Goal: Information Seeking & Learning: Learn about a topic

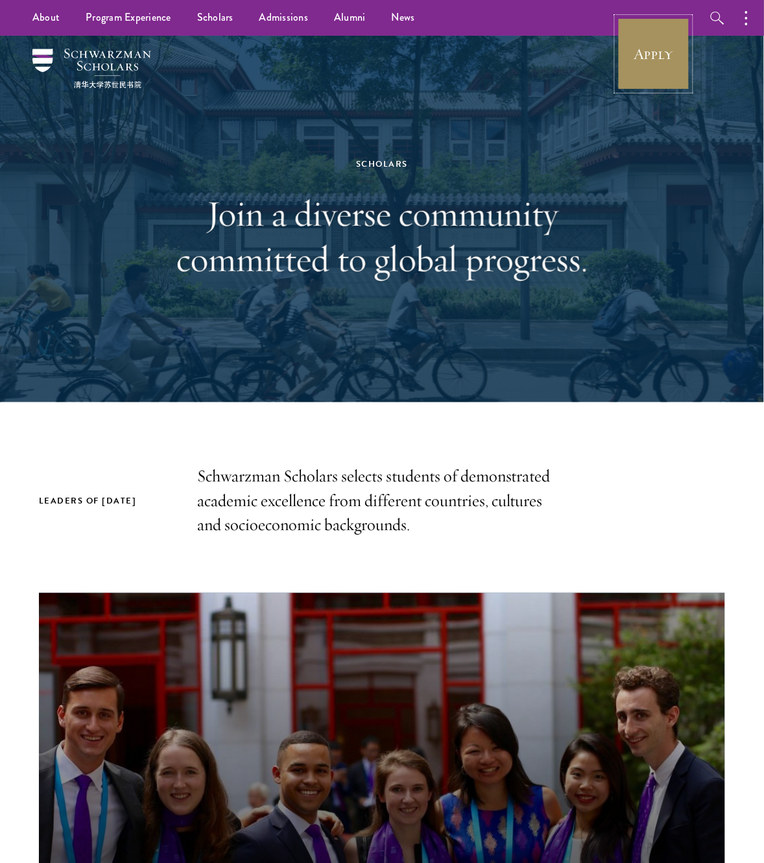
click at [655, 53] on link "Apply" at bounding box center [654, 54] width 73 height 73
click at [666, 55] on link "Apply" at bounding box center [654, 54] width 73 height 73
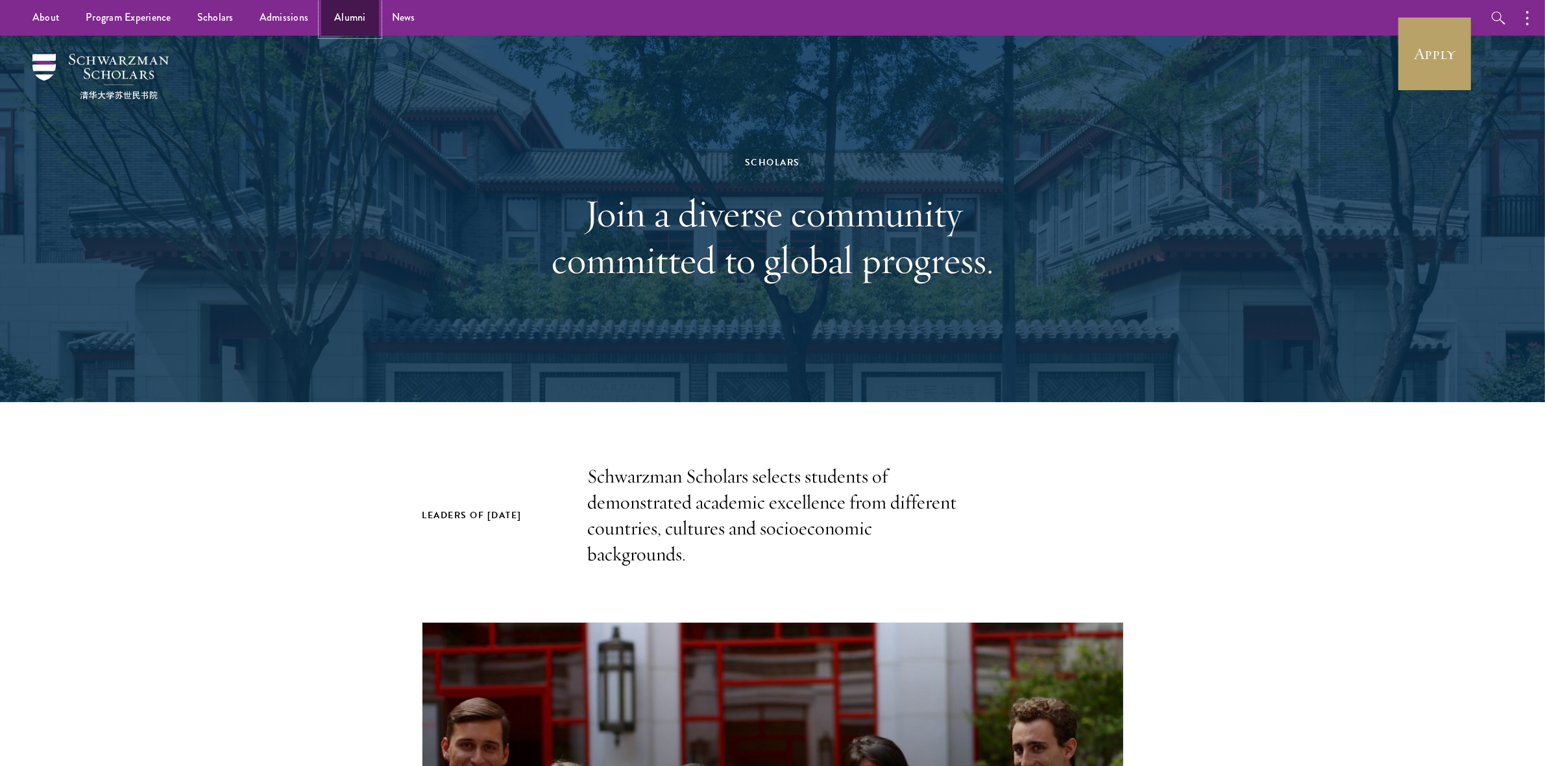
click at [334, 27] on link "Alumni" at bounding box center [350, 18] width 58 height 36
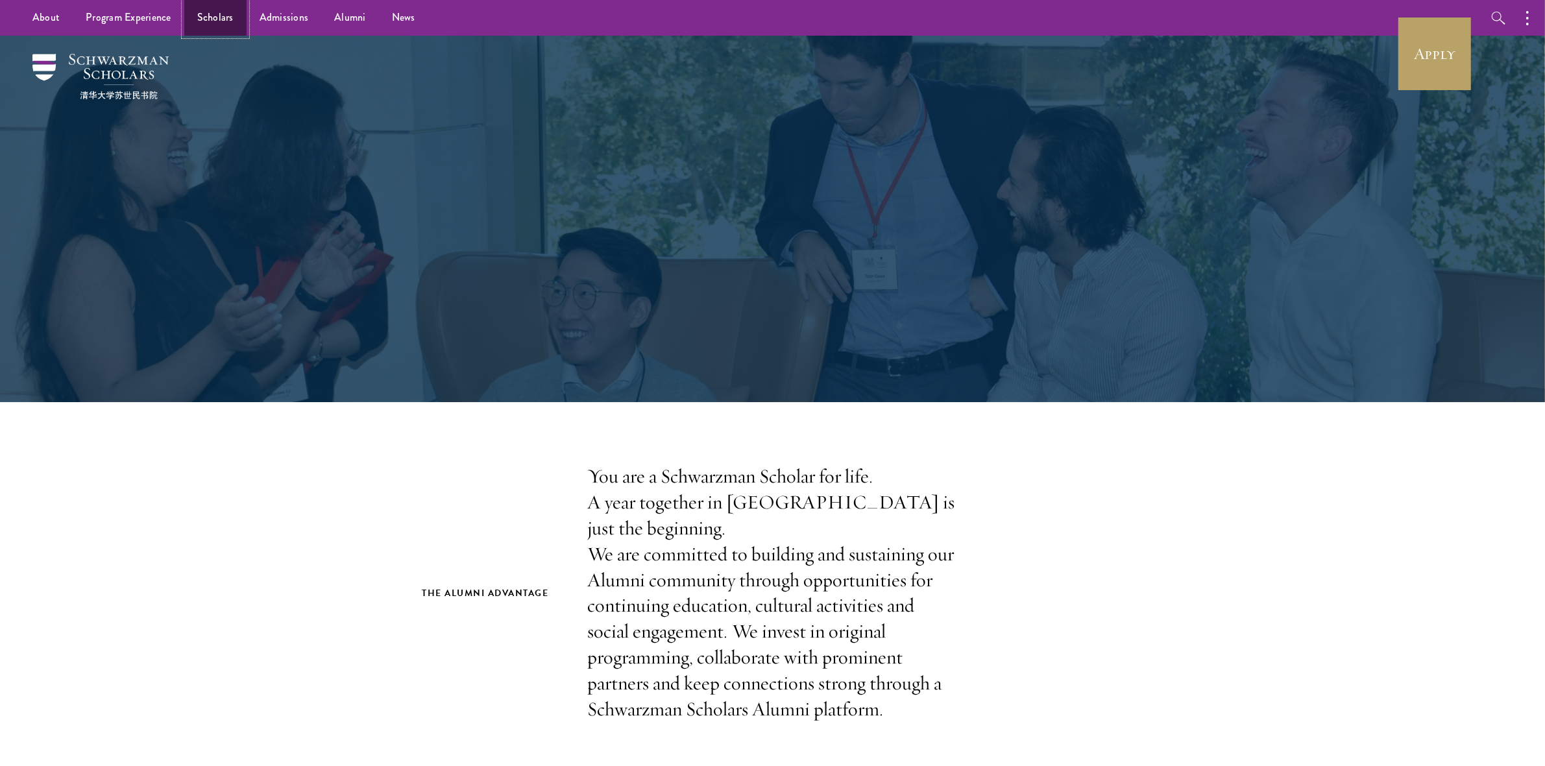
click at [226, 26] on link "Scholars" at bounding box center [215, 18] width 62 height 36
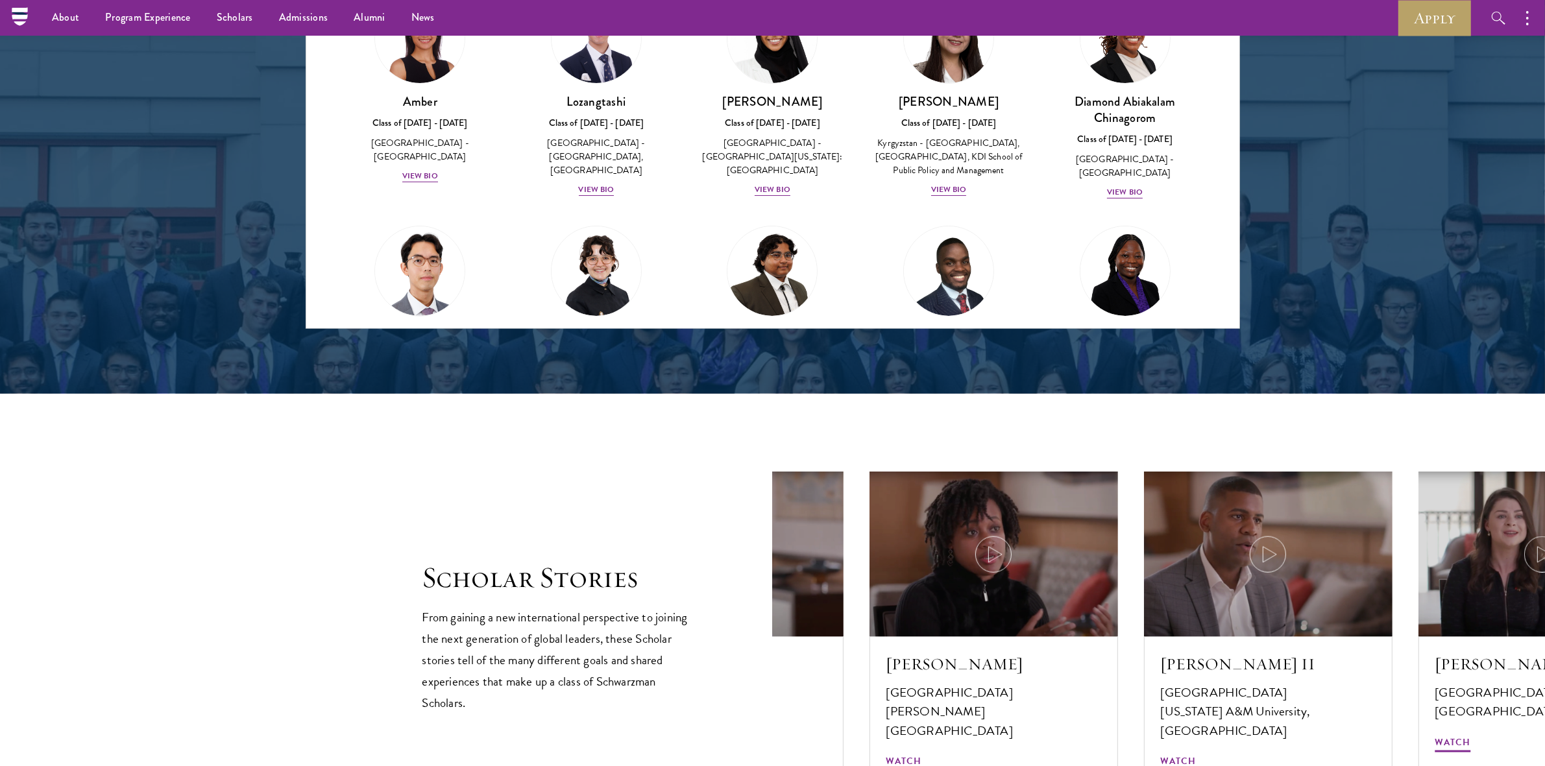
scroll to position [1348, 0]
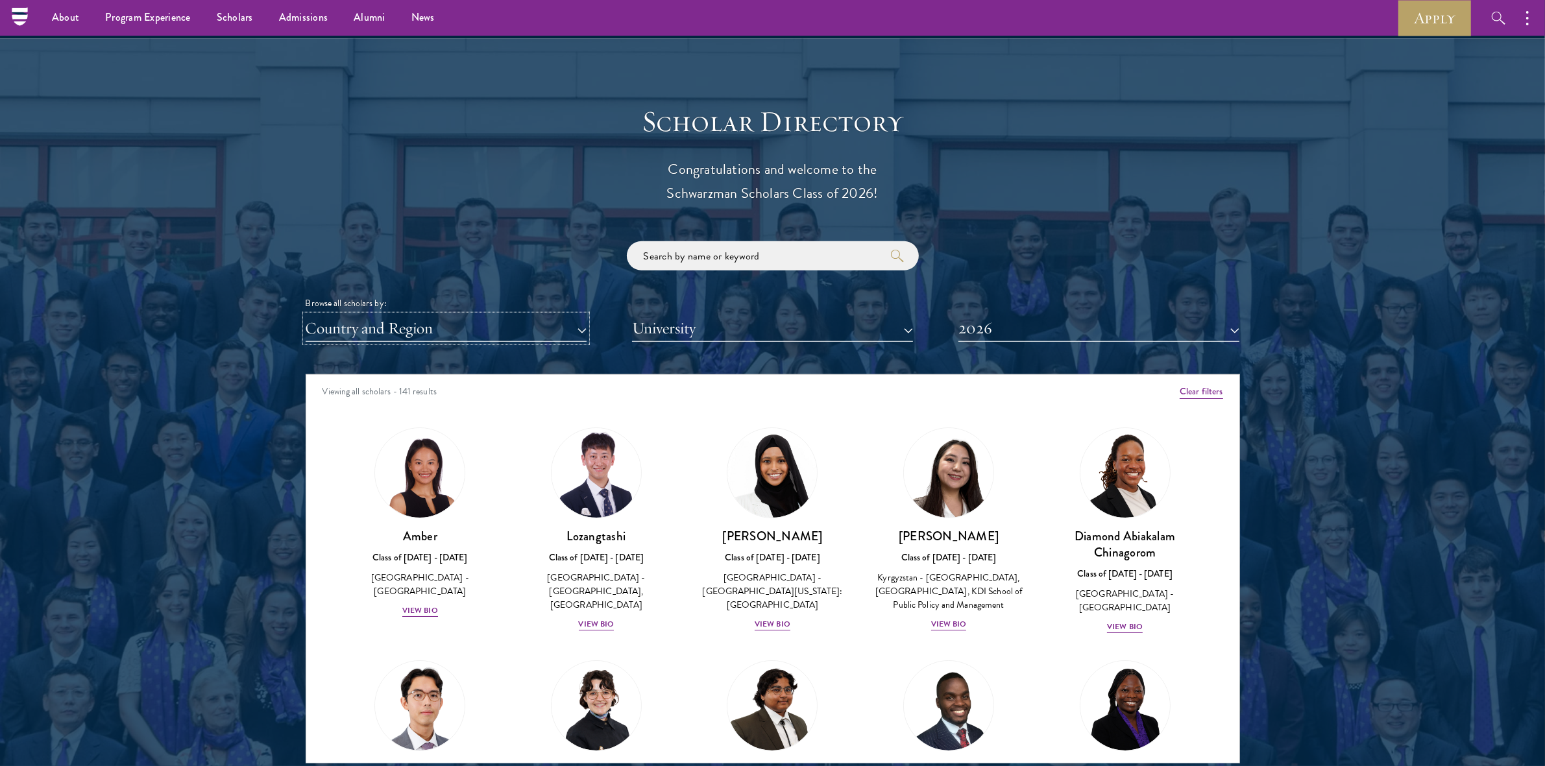
click at [534, 321] on button "Country and Region" at bounding box center [446, 328] width 281 height 27
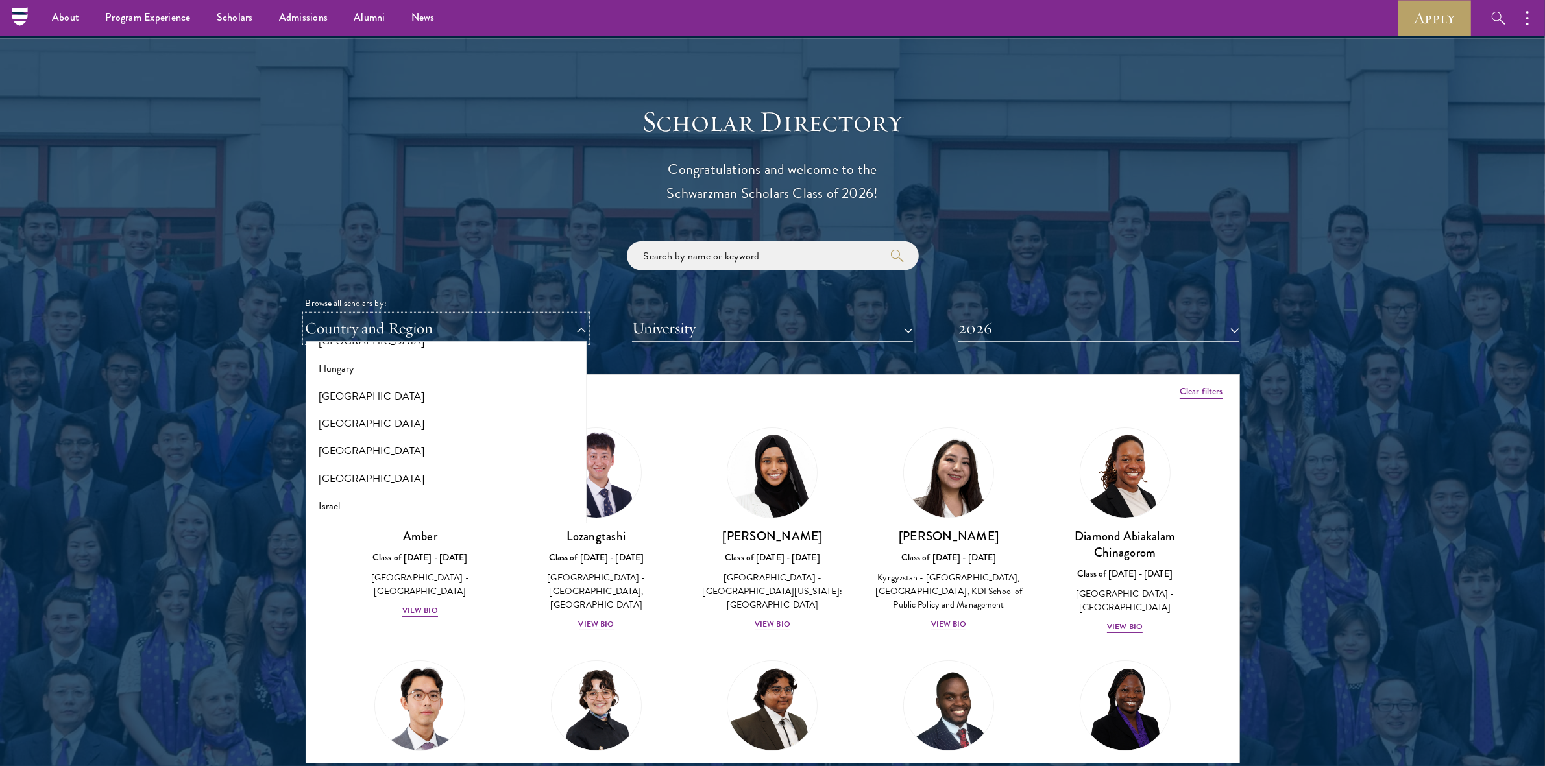
scroll to position [988, 0]
click at [332, 391] on button "[GEOGRAPHIC_DATA]" at bounding box center [445, 395] width 273 height 27
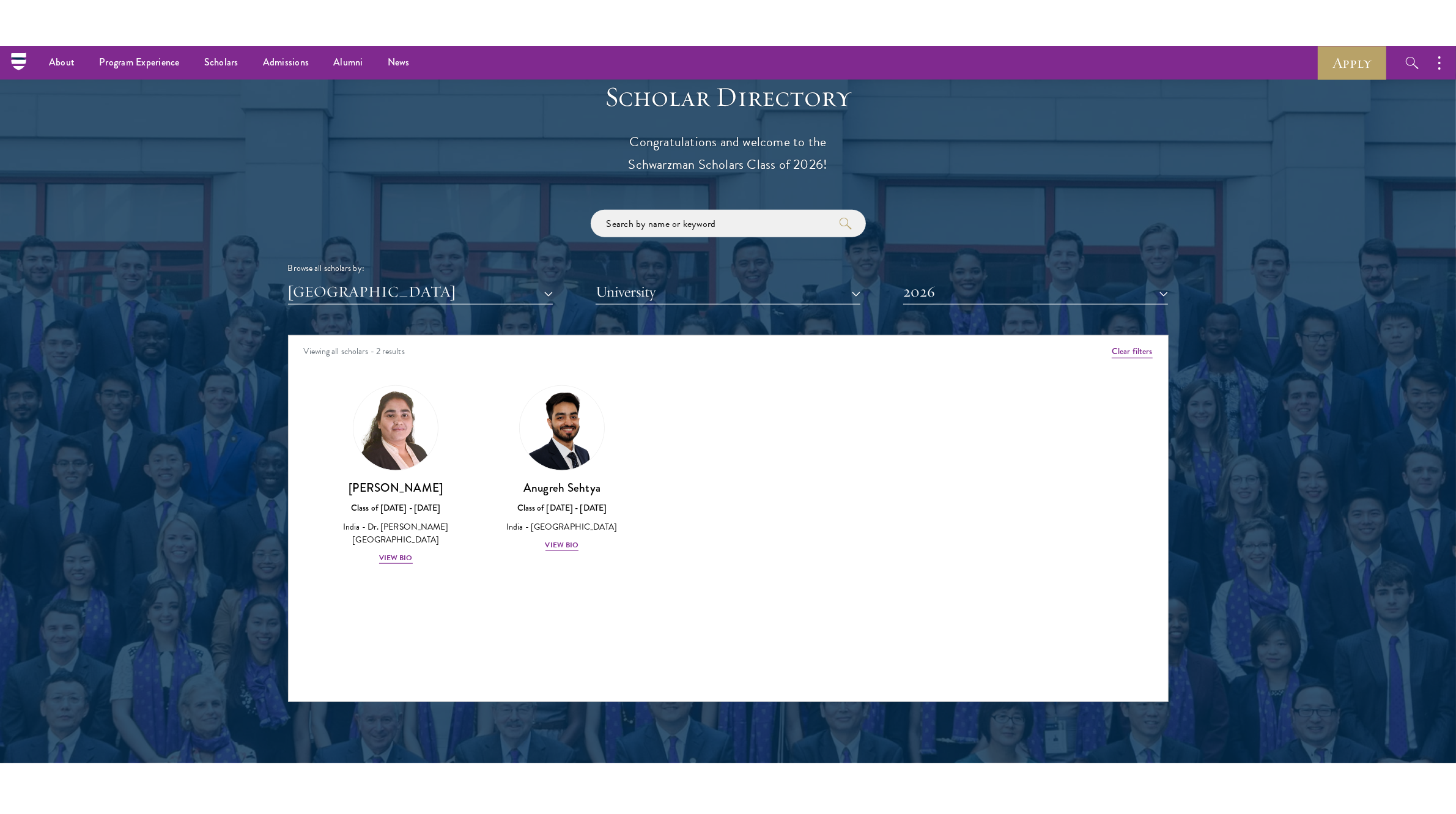
scroll to position [1385, 0]
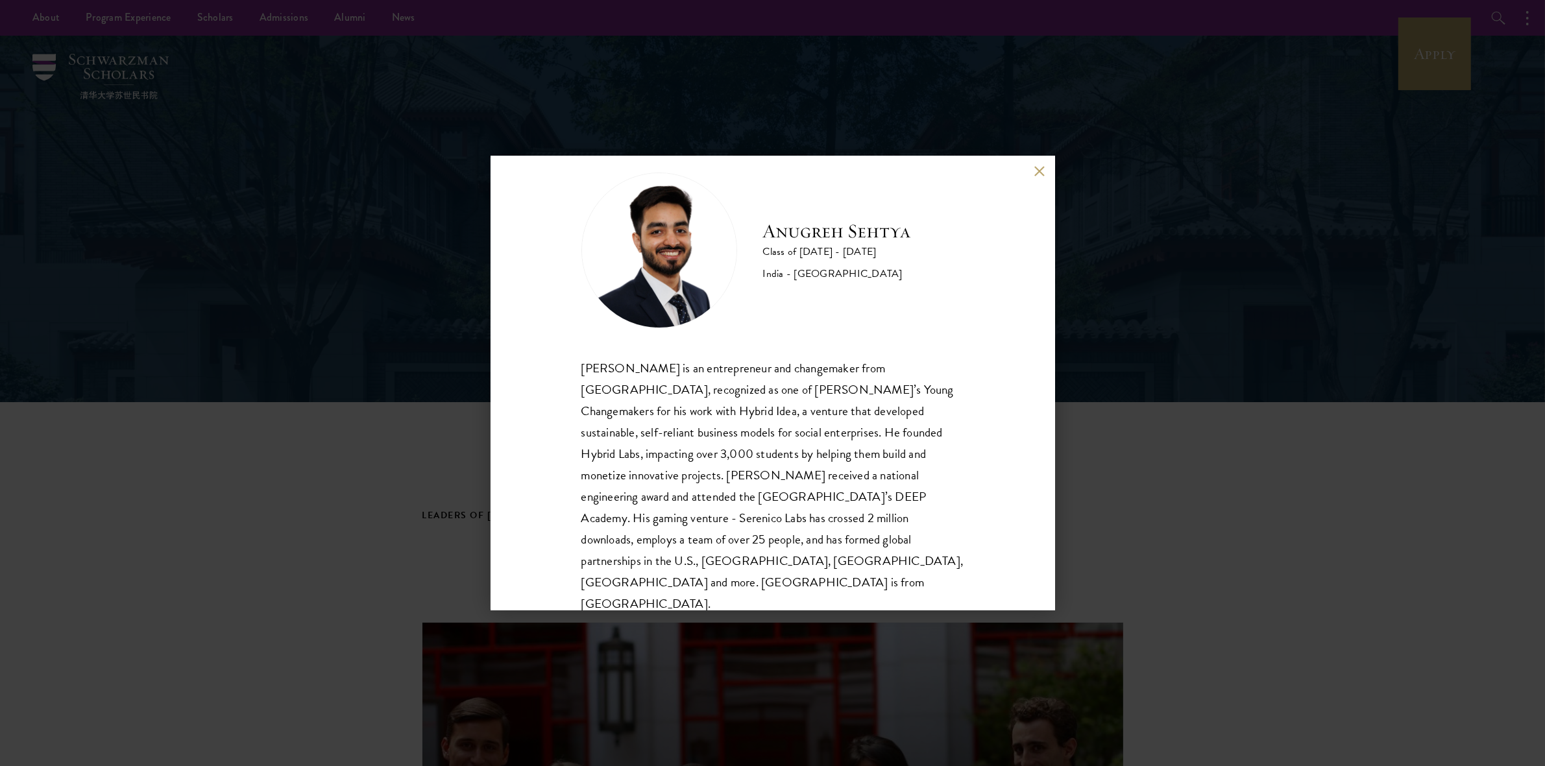
scroll to position [8, 0]
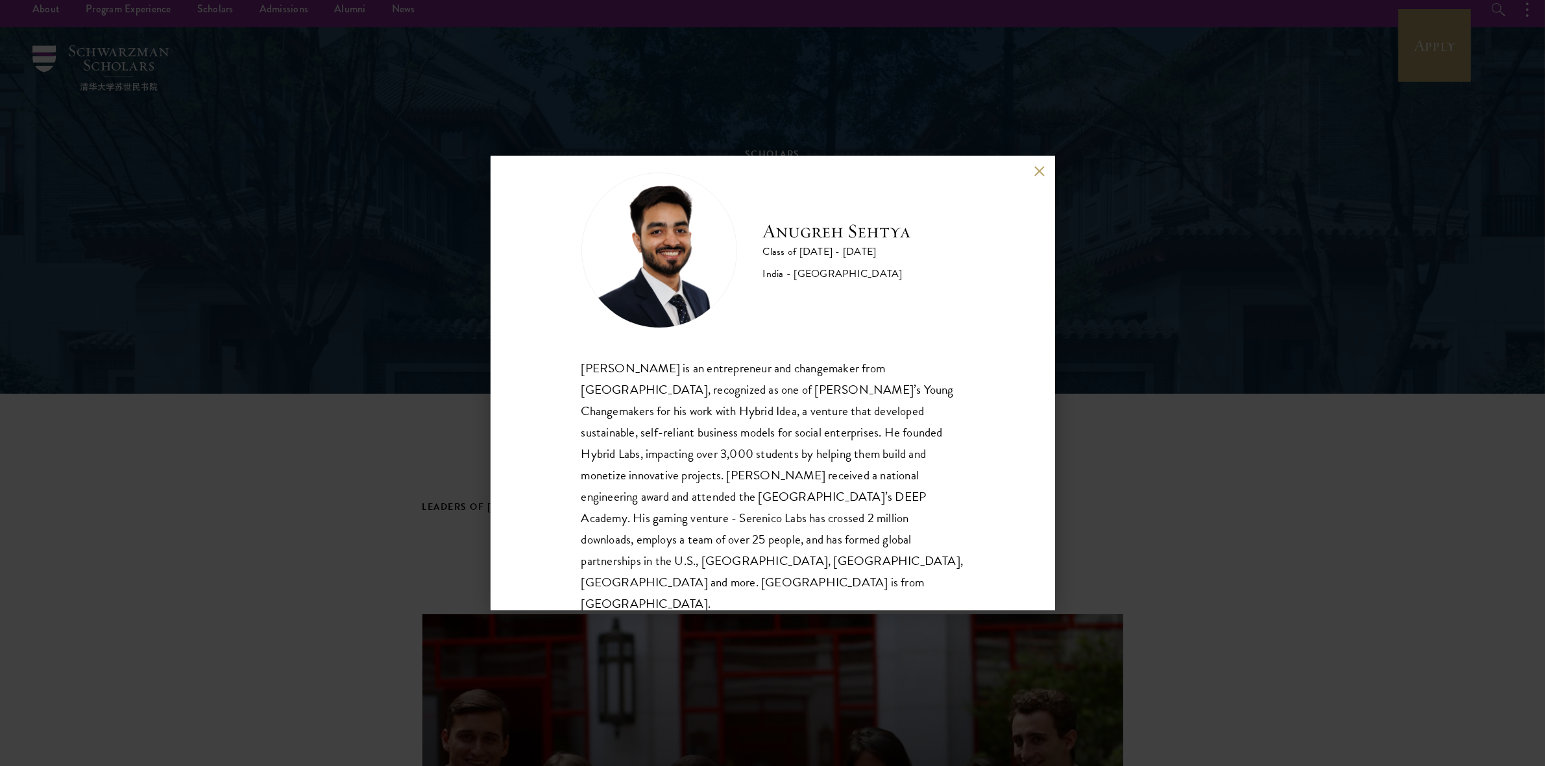
click at [852, 494] on div "Anugreh Sehtya is an entrepreneur and changemaker from India, recognized as one…" at bounding box center [772, 487] width 383 height 258
drag, startPoint x: 852, startPoint y: 494, endPoint x: 902, endPoint y: 498, distance: 50.1
click at [902, 498] on div "Anugreh Sehtya is an entrepreneur and changemaker from India, recognized as one…" at bounding box center [772, 487] width 383 height 258
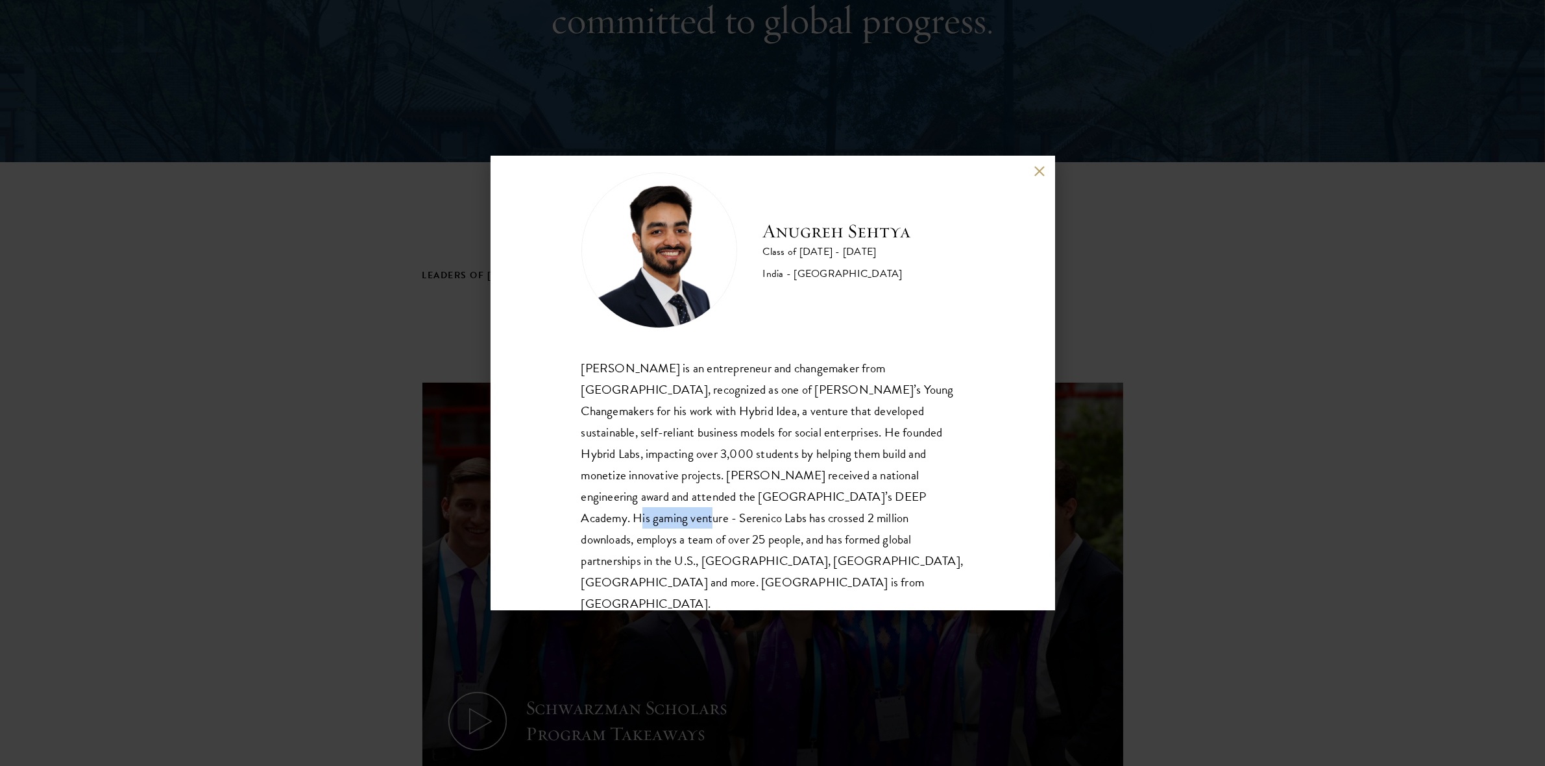
scroll to position [241, 0]
click at [1034, 172] on button at bounding box center [1039, 171] width 11 height 11
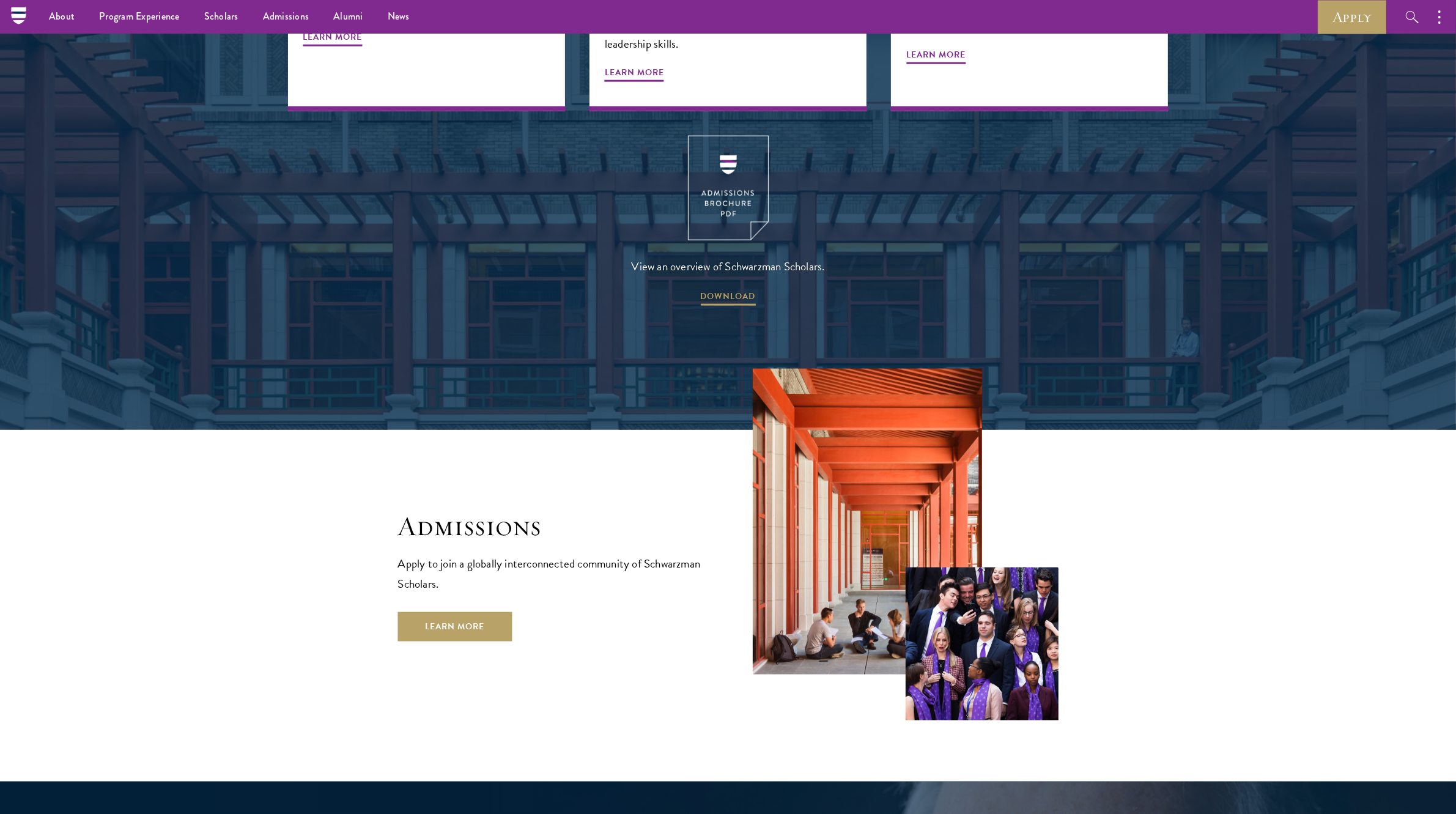
scroll to position [1959, 0]
click at [732, 159] on img at bounding box center [728, 188] width 81 height 105
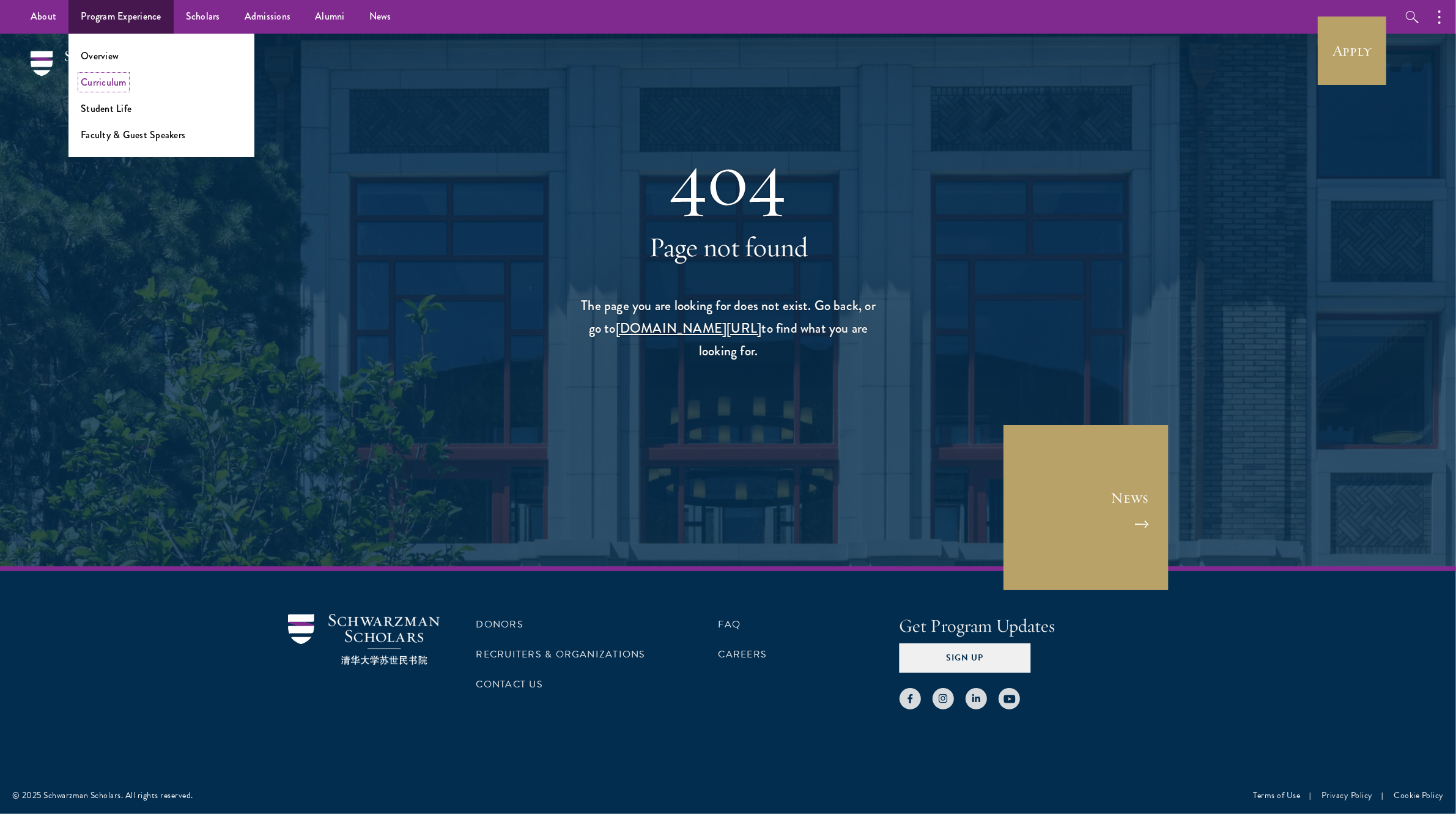
click at [106, 78] on link "Curriculum" at bounding box center [104, 82] width 46 height 14
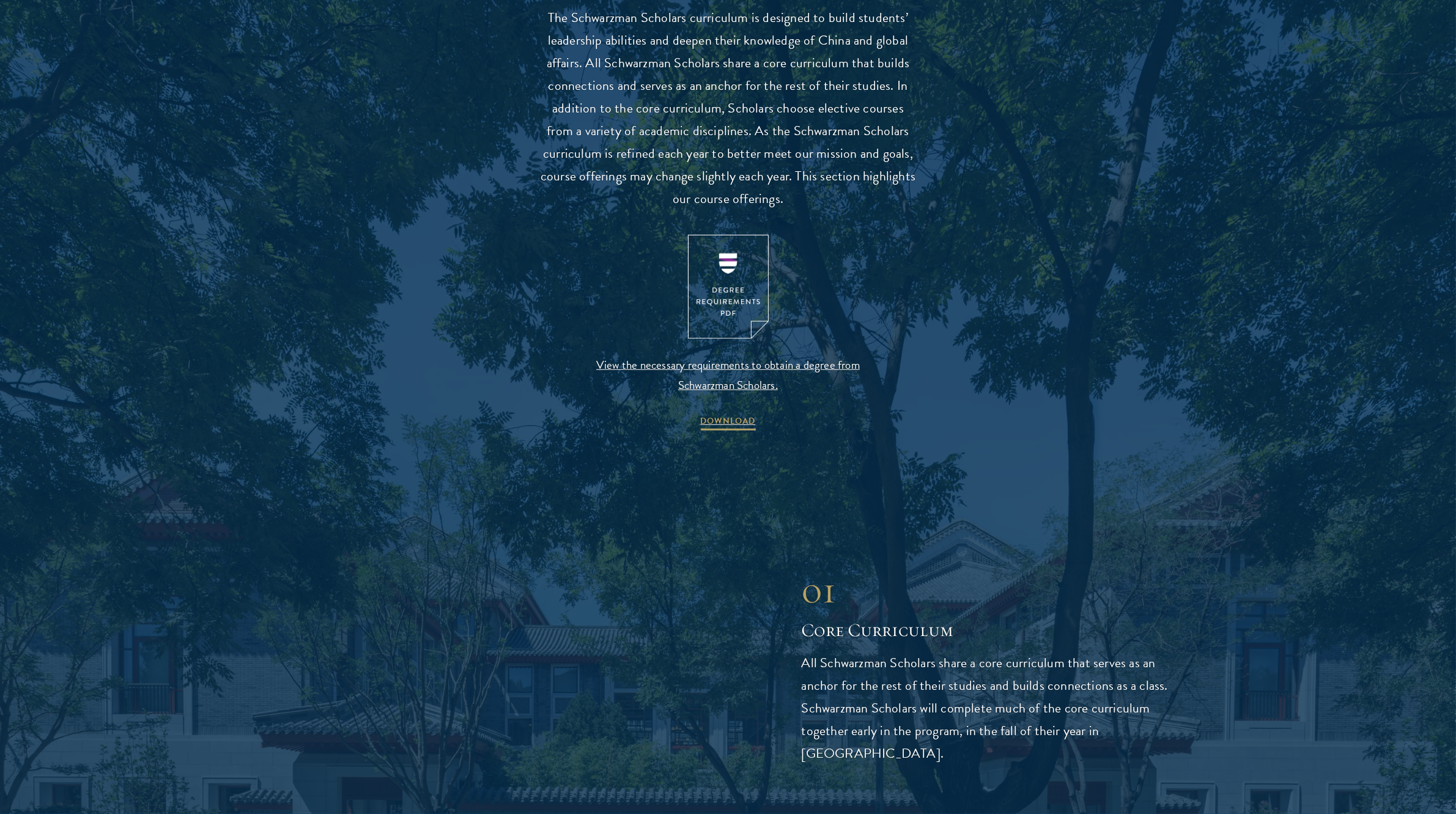
scroll to position [1137, 0]
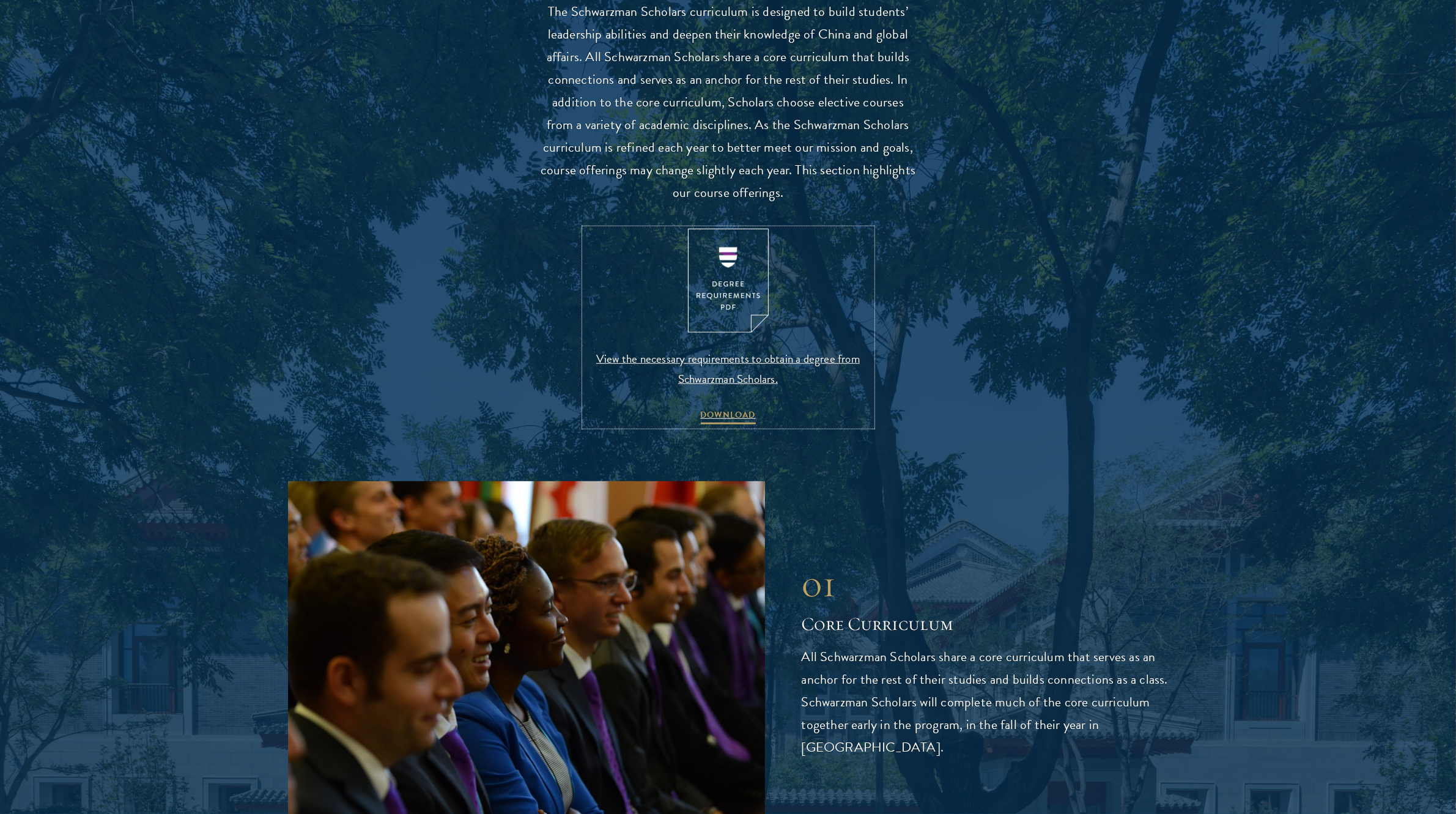
click at [720, 291] on img at bounding box center [728, 281] width 81 height 105
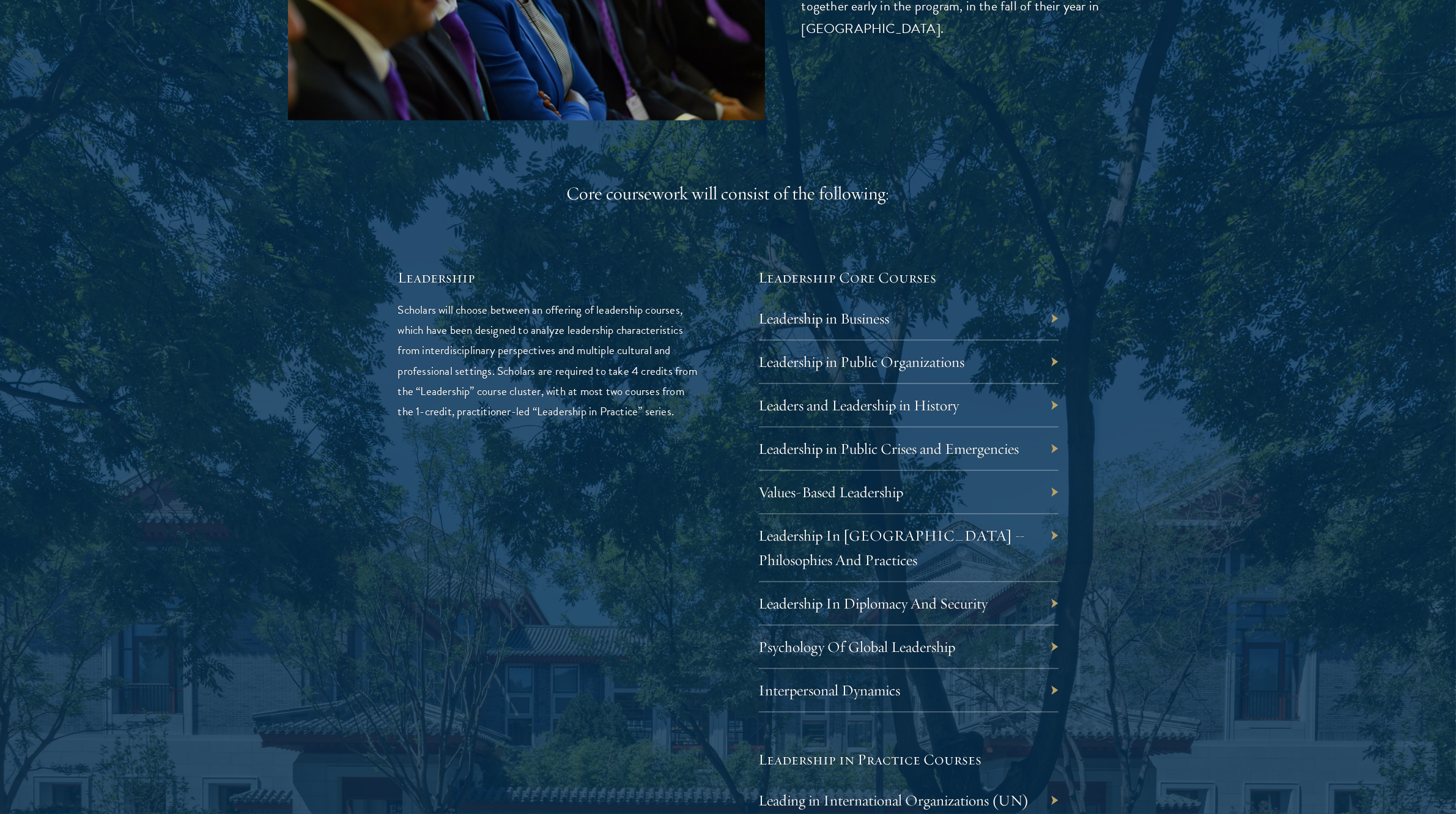
scroll to position [1856, 0]
click at [973, 335] on div "Leadership in Business" at bounding box center [908, 318] width 300 height 43
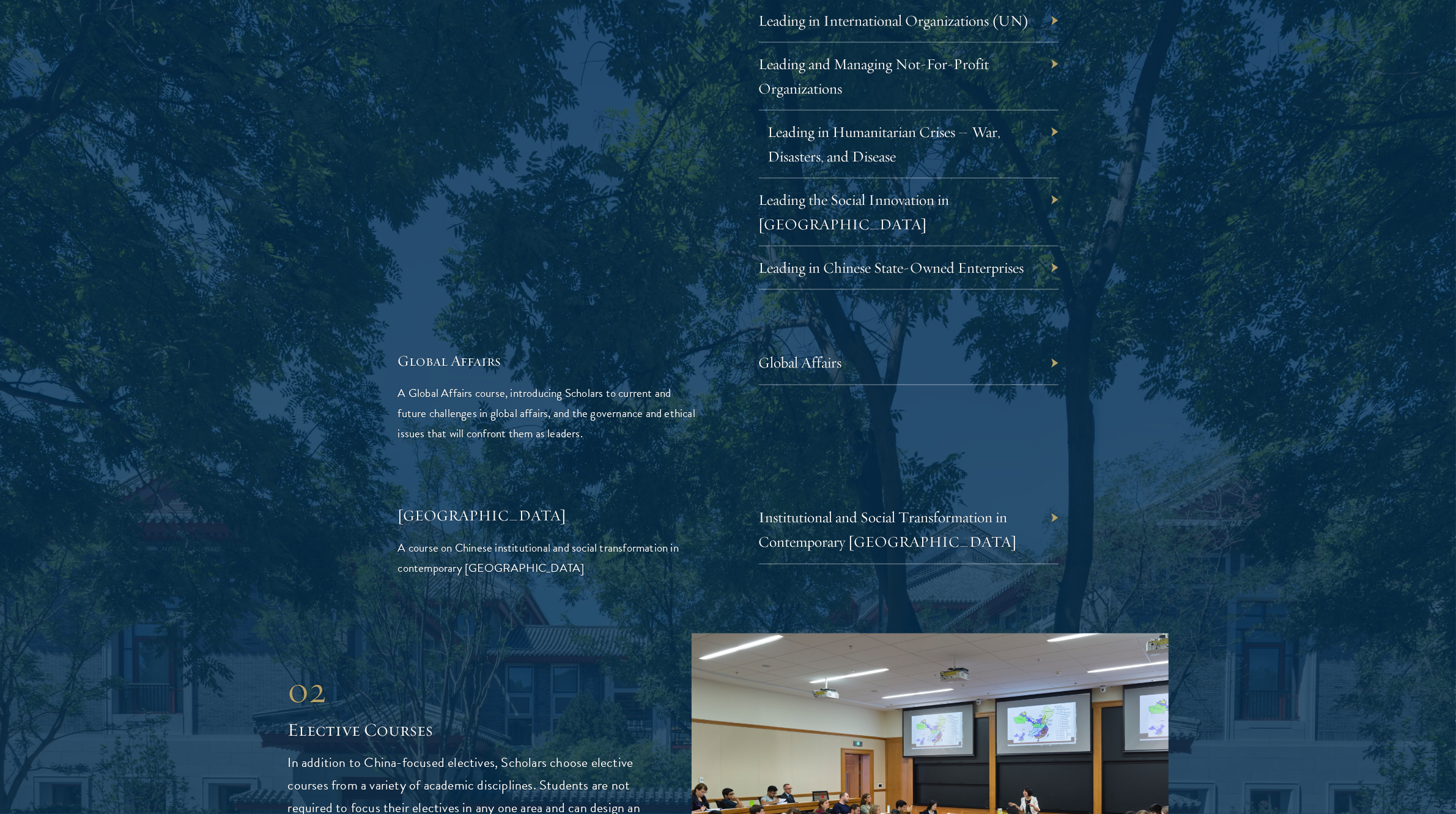
scroll to position [2635, 0]
drag, startPoint x: 953, startPoint y: 248, endPoint x: 476, endPoint y: 220, distance: 477.8
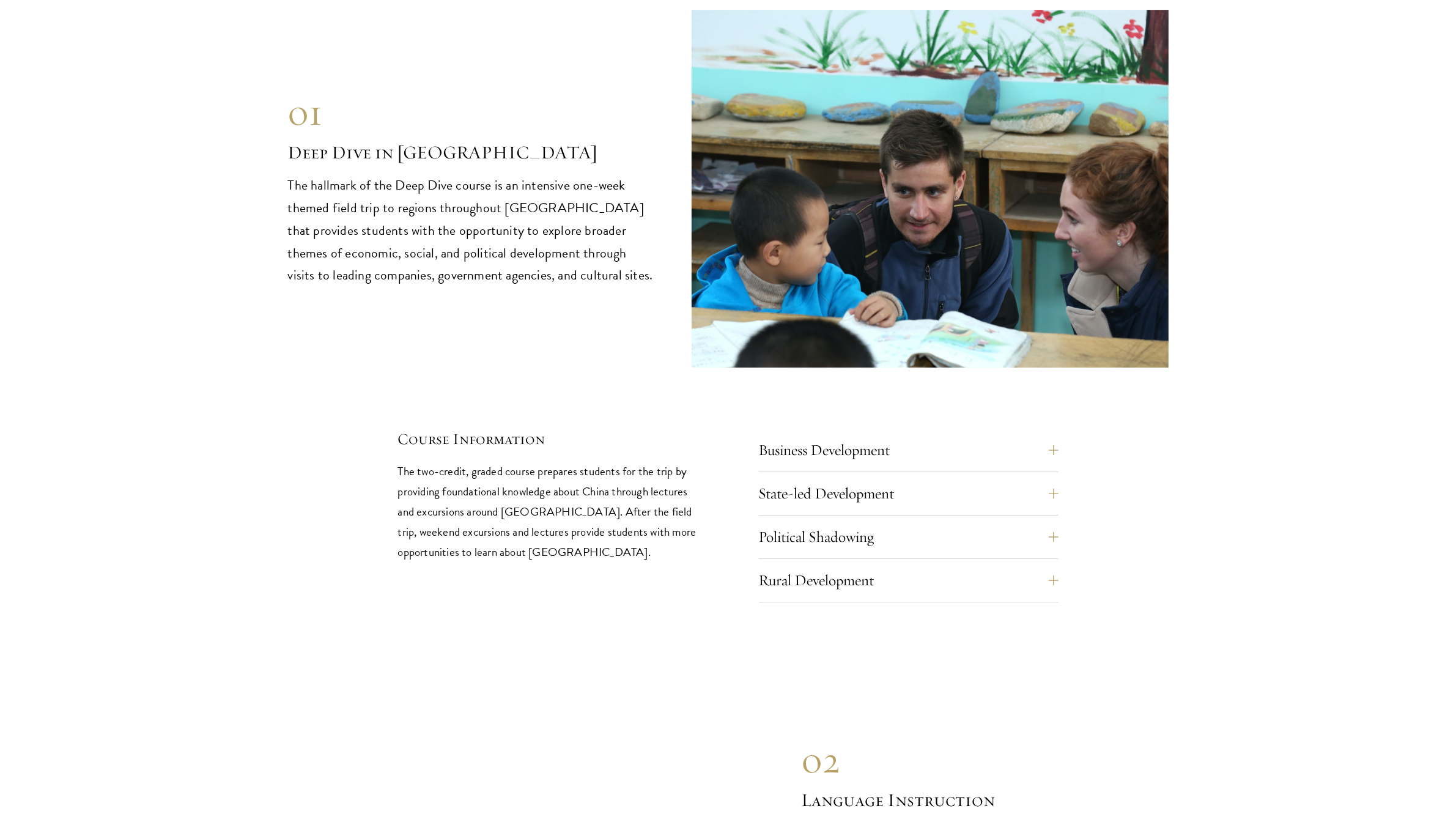
scroll to position [5203, 0]
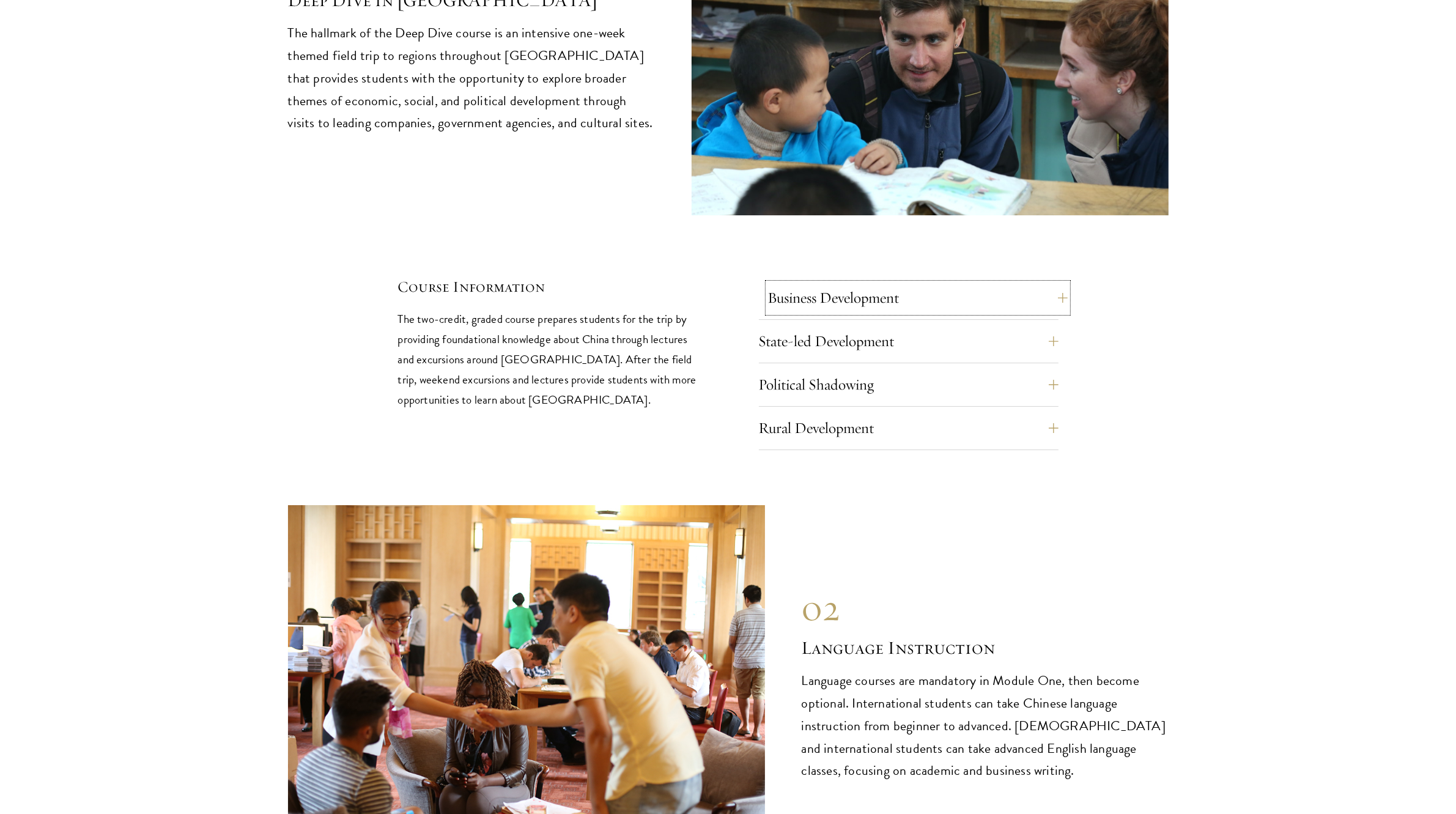
click at [862, 283] on button "Business Development" at bounding box center [918, 297] width 300 height 29
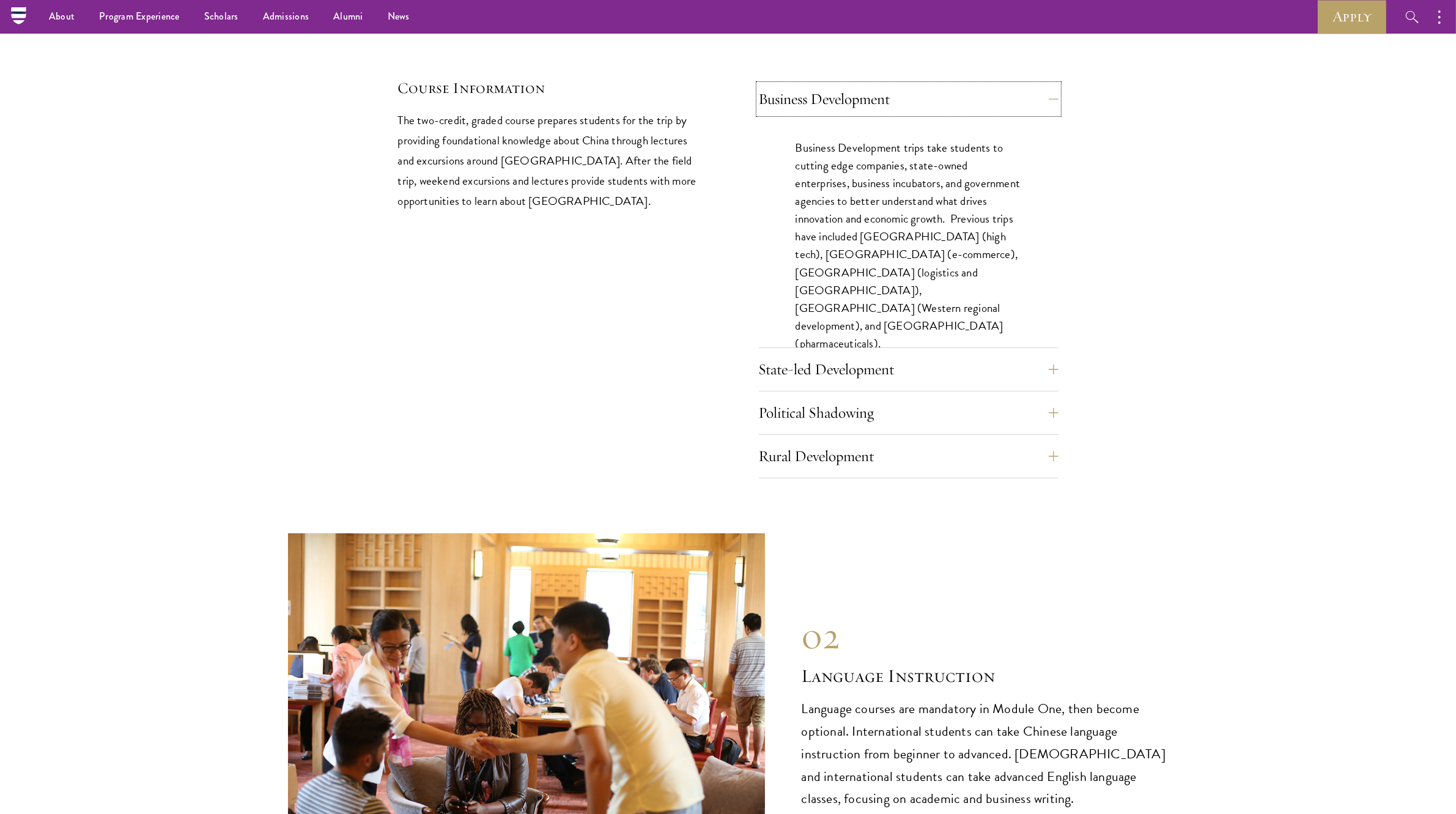
scroll to position [5394, 0]
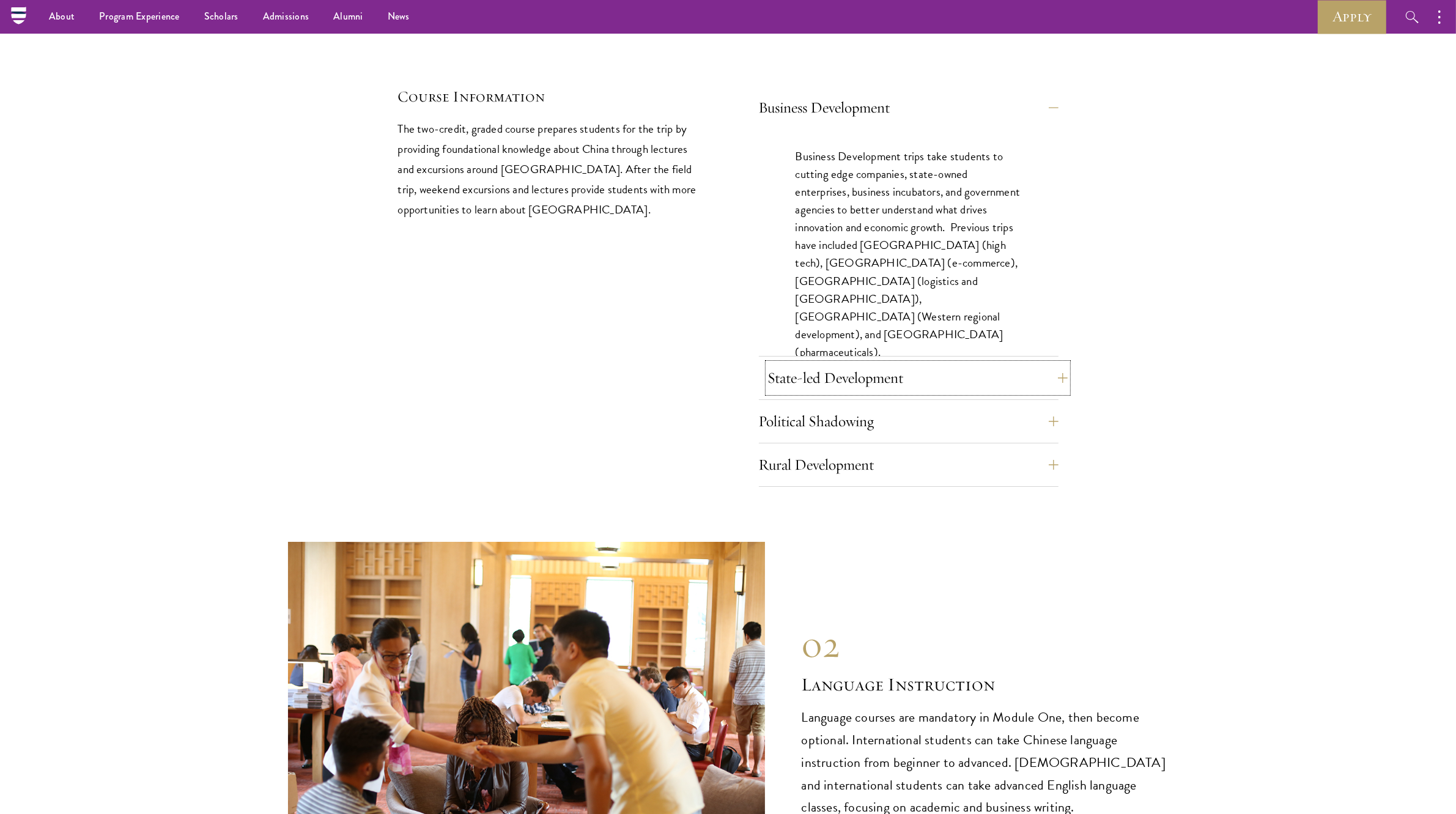
click at [854, 363] on button "State-led Development" at bounding box center [918, 377] width 300 height 29
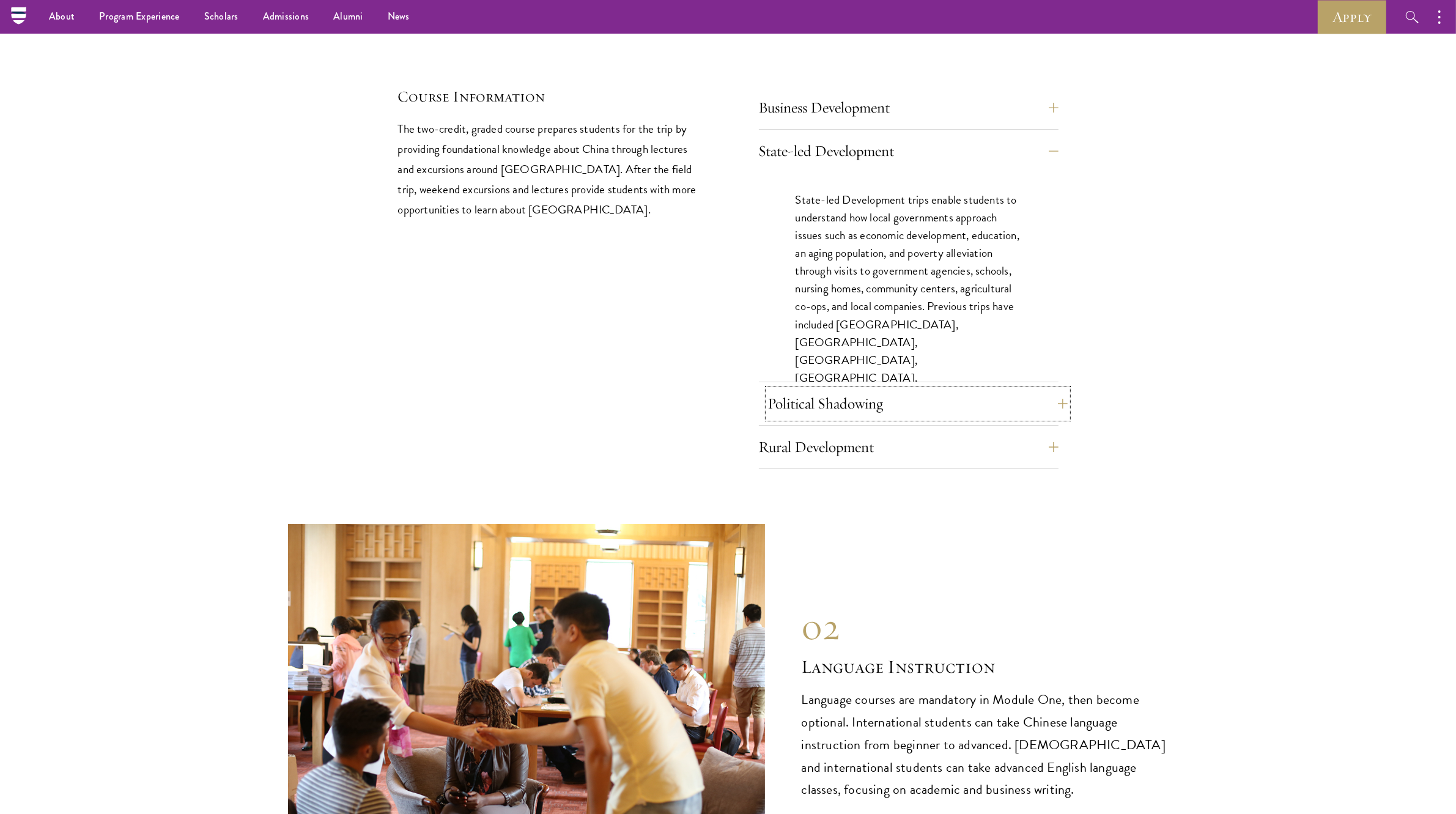
click at [865, 389] on button "Political Shadowing" at bounding box center [918, 403] width 300 height 29
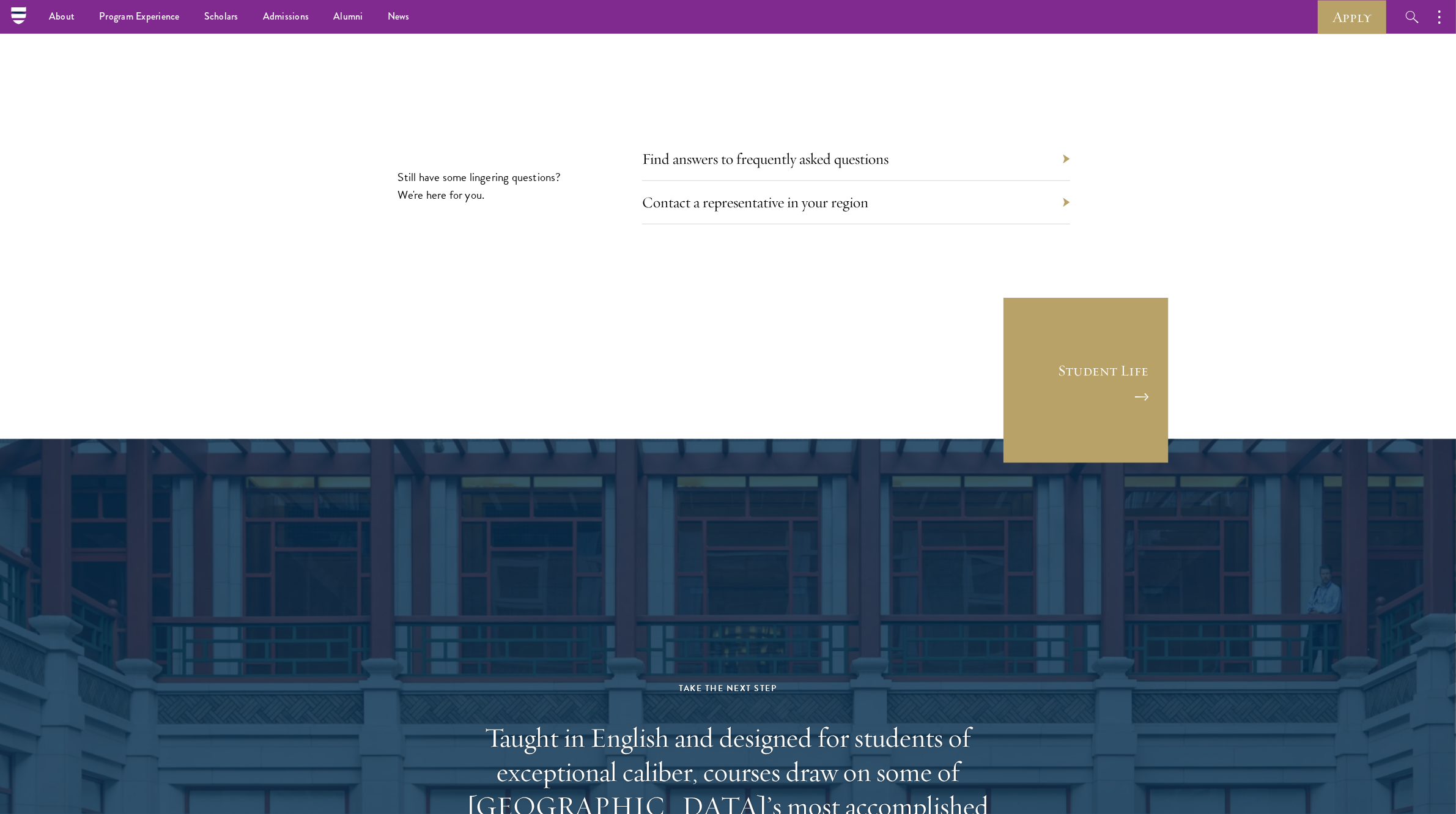
scroll to position [7222, 0]
click at [828, 193] on link "Contact a representative in your region" at bounding box center [764, 203] width 226 height 19
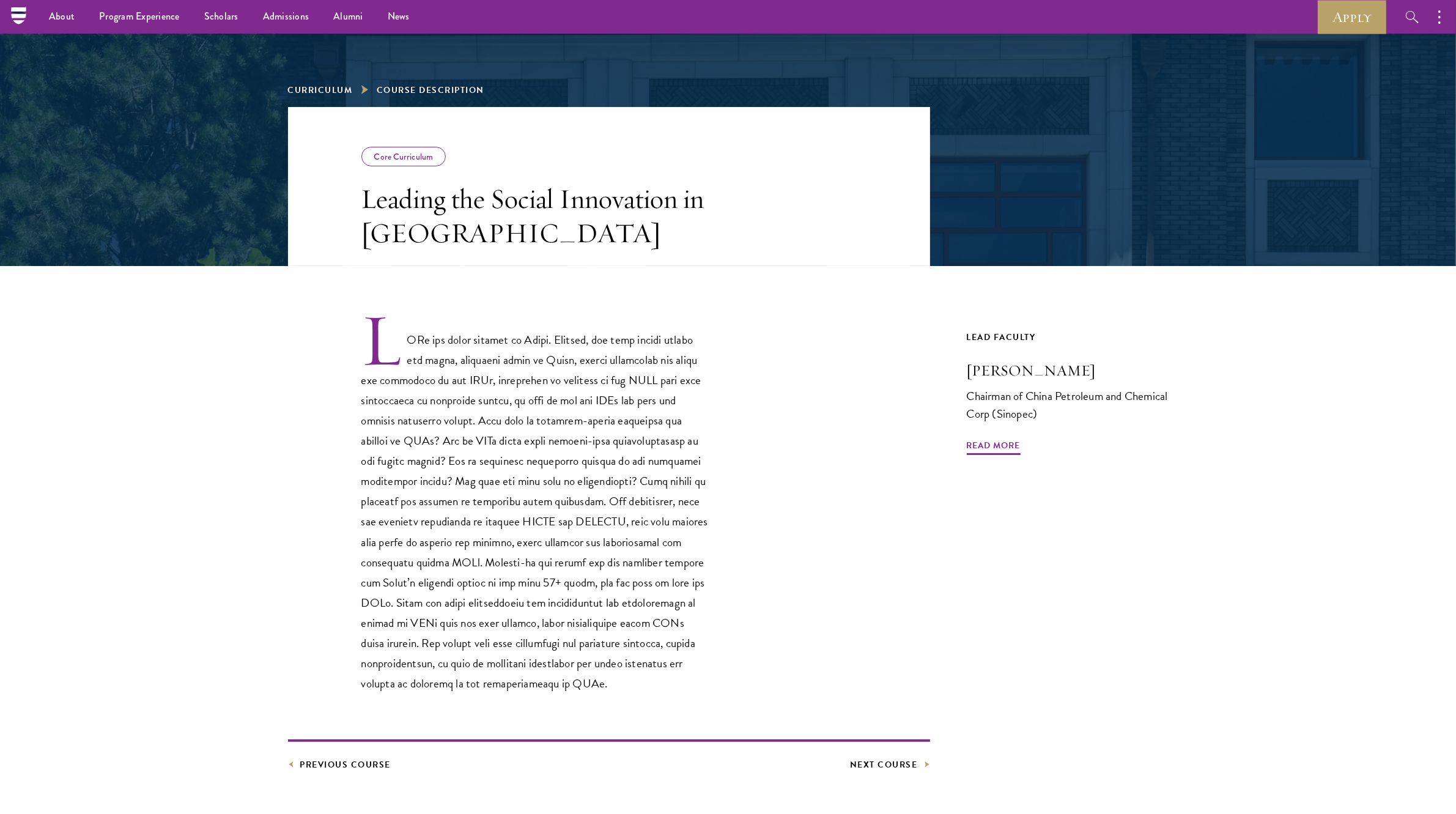
scroll to position [112, 0]
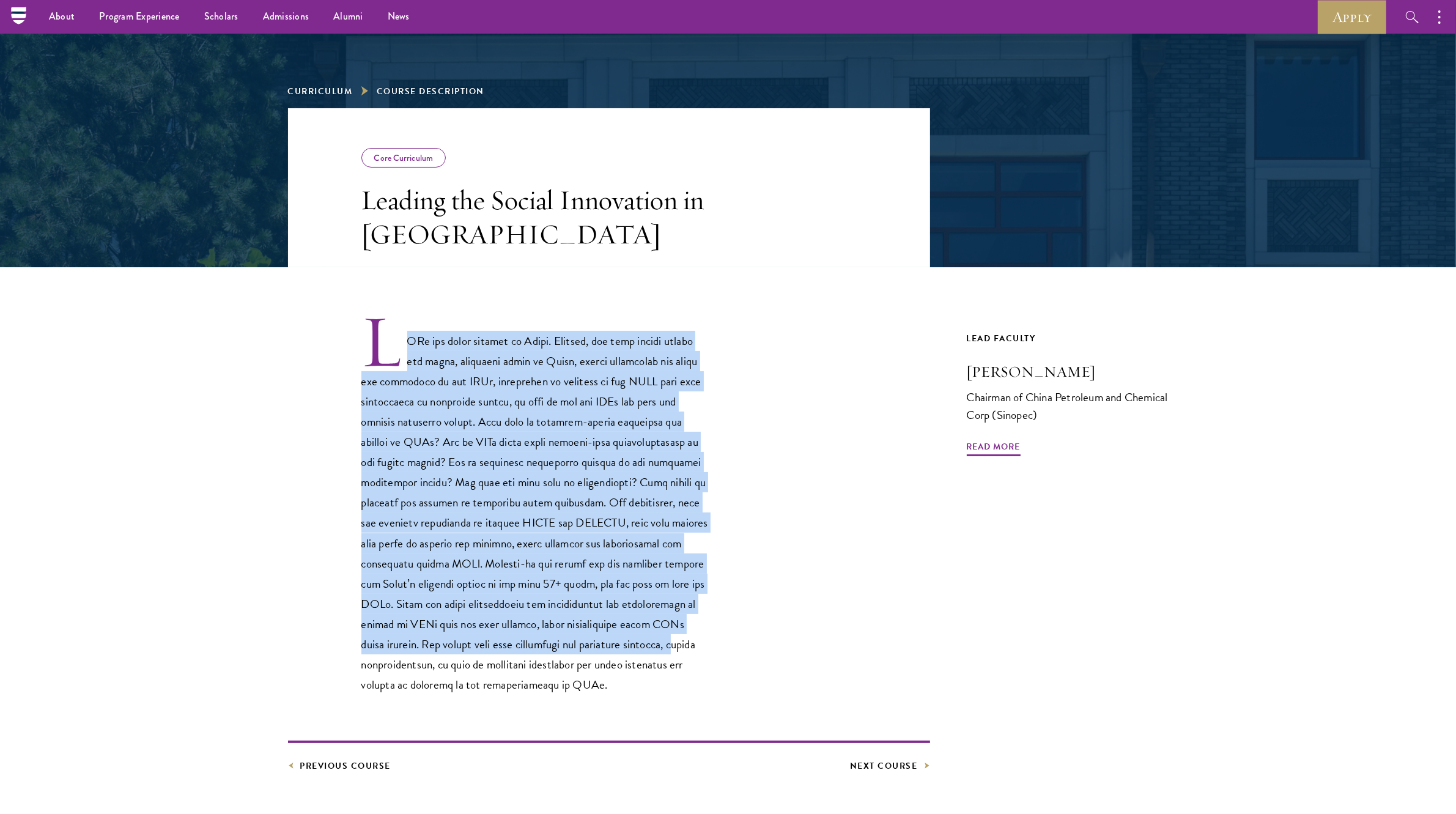
drag, startPoint x: 349, startPoint y: 338, endPoint x: 675, endPoint y: 643, distance: 446.4
click at [675, 643] on div at bounding box center [609, 503] width 642 height 382
click at [675, 643] on p at bounding box center [535, 503] width 349 height 382
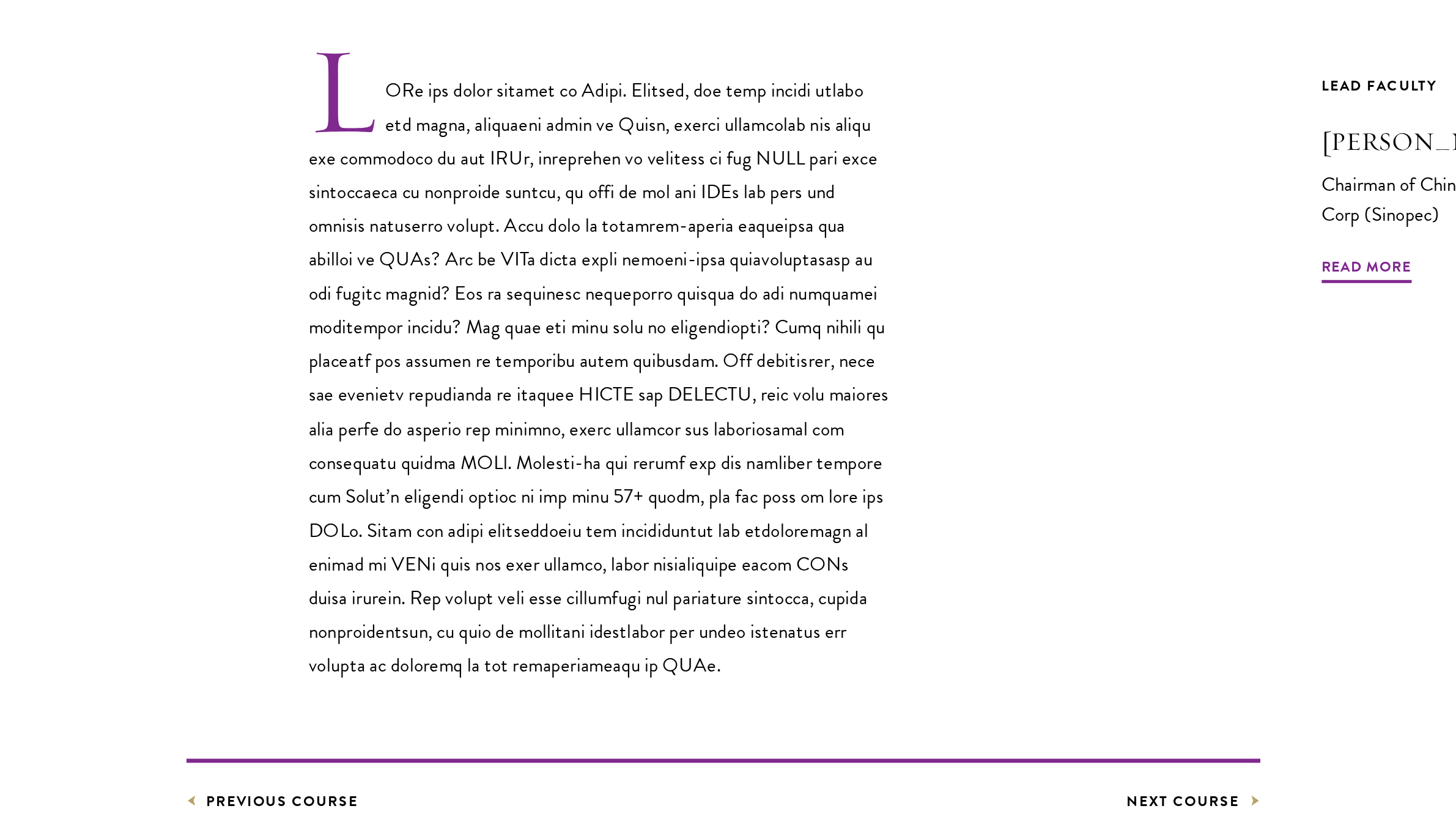
scroll to position [73, 0]
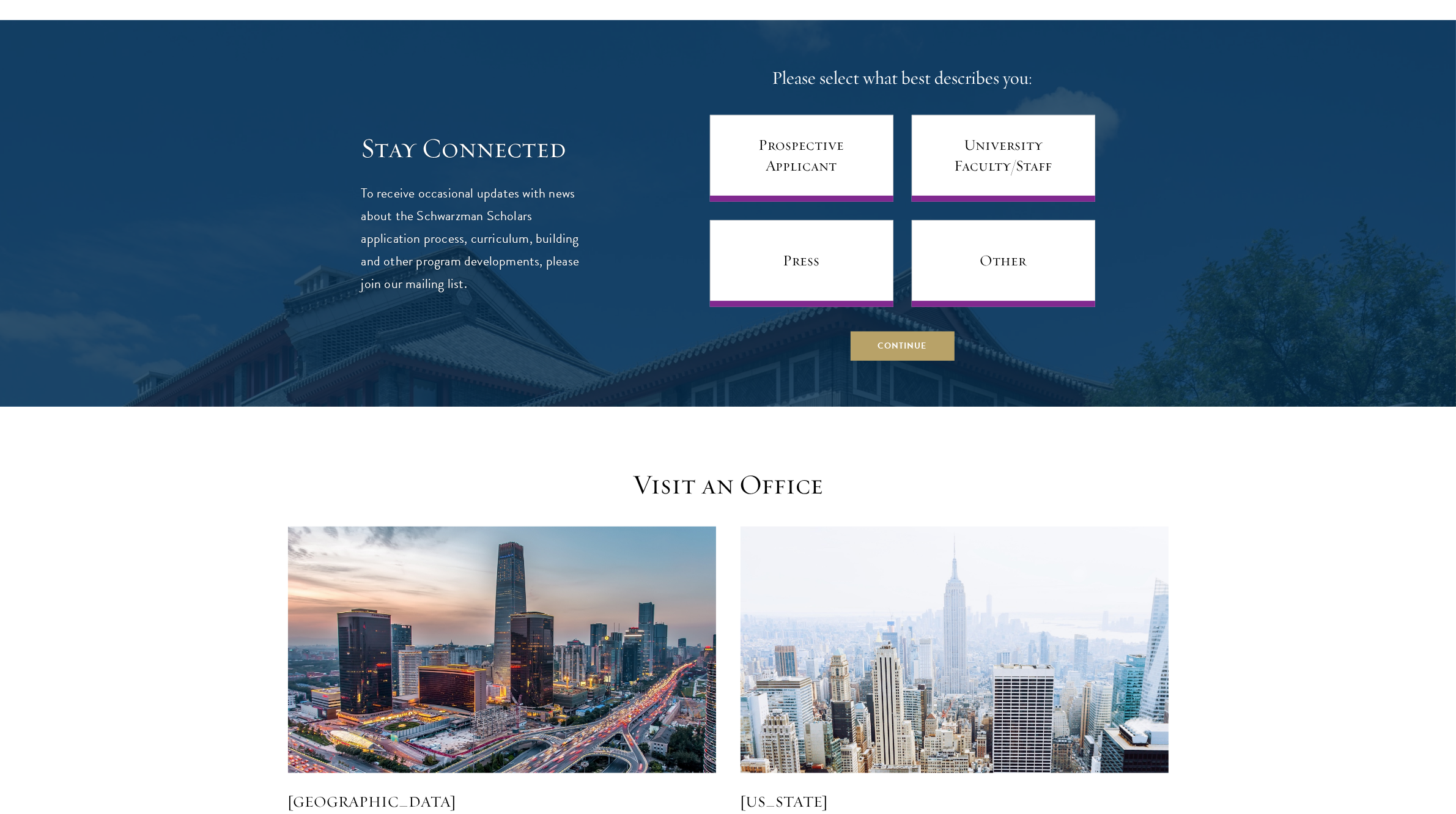
scroll to position [674, 0]
drag, startPoint x: 793, startPoint y: 184, endPoint x: 619, endPoint y: 336, distance: 231.0
click at [619, 336] on div "Stay Connected To receive occasional updates with news about the Schwarzman Sch…" at bounding box center [728, 212] width 734 height 295
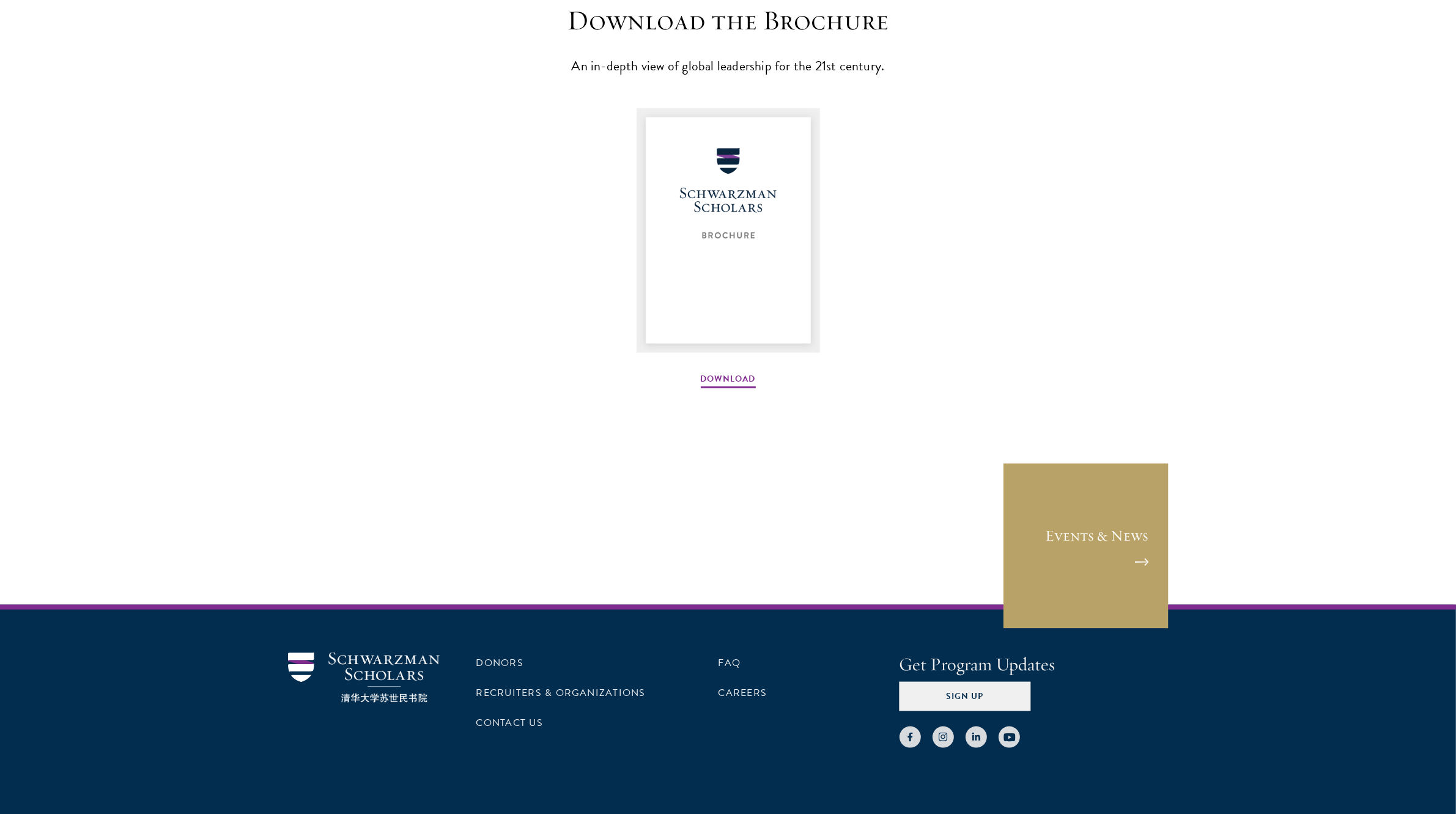
scroll to position [1634, 0]
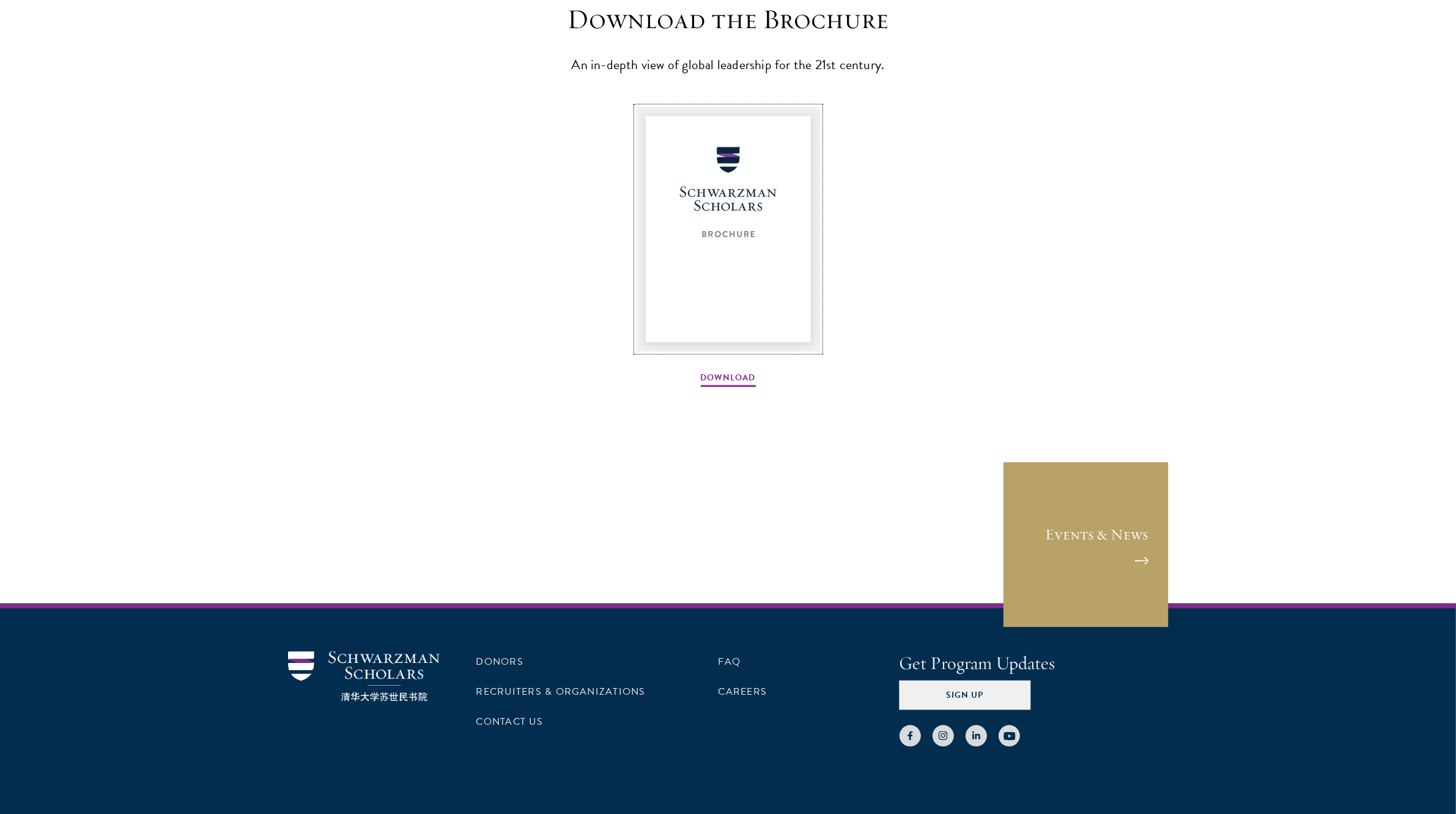
click at [722, 234] on img at bounding box center [728, 230] width 184 height 245
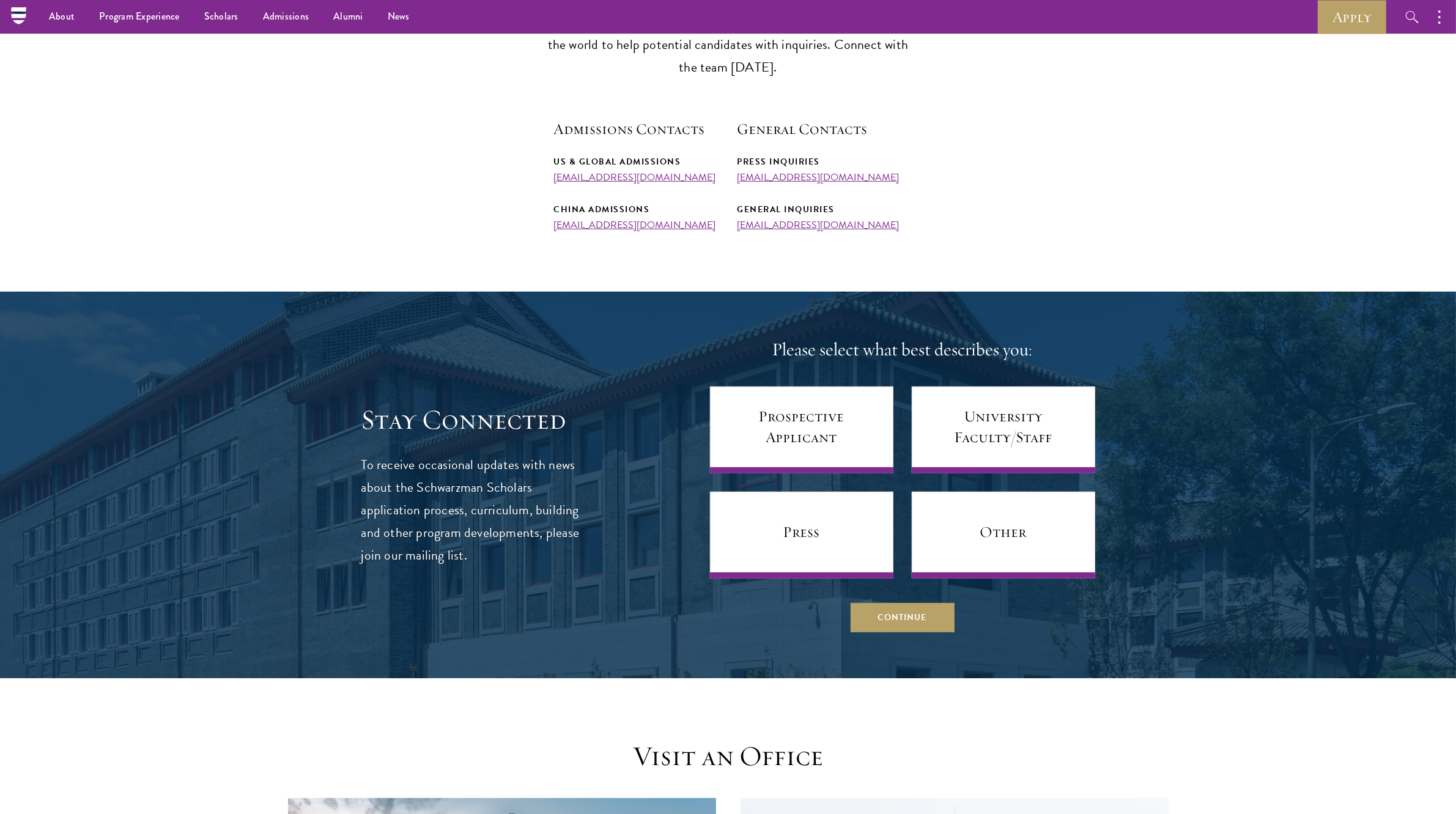
scroll to position [0, 0]
